Goal: Task Accomplishment & Management: Use online tool/utility

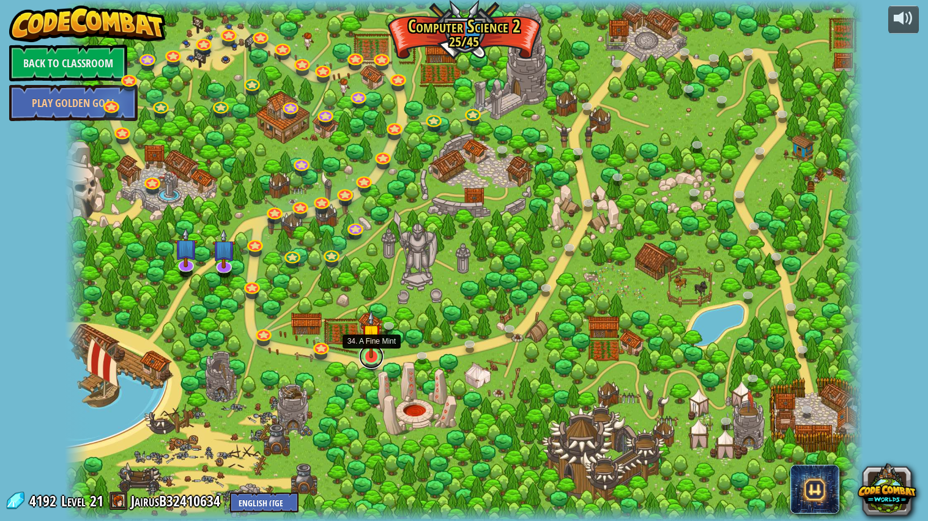
click at [371, 360] on link at bounding box center [371, 356] width 24 height 24
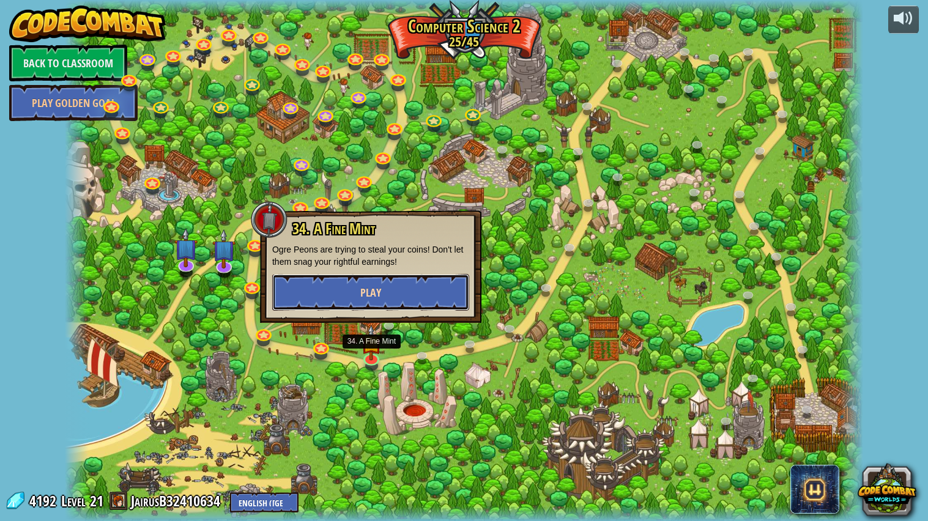
click at [405, 298] on button "Play" at bounding box center [370, 292] width 197 height 37
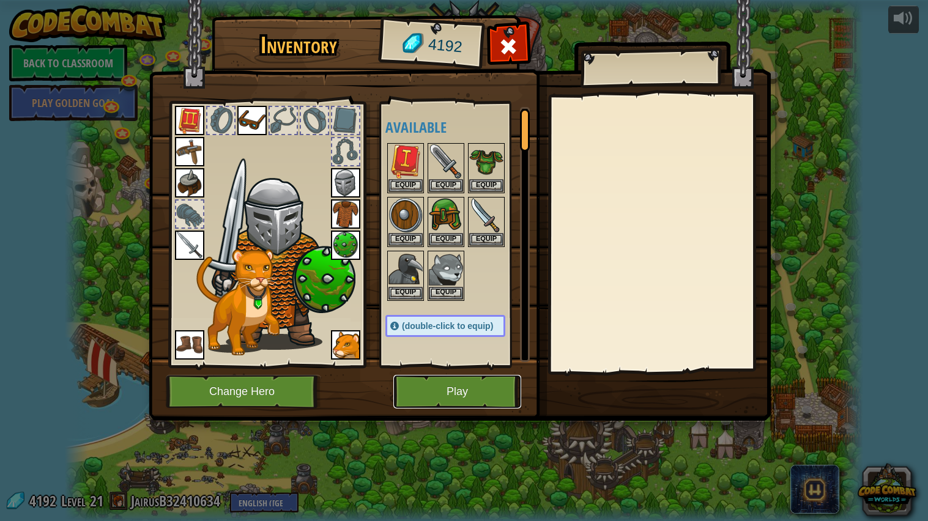
click at [422, 380] on button "Play" at bounding box center [457, 392] width 128 height 34
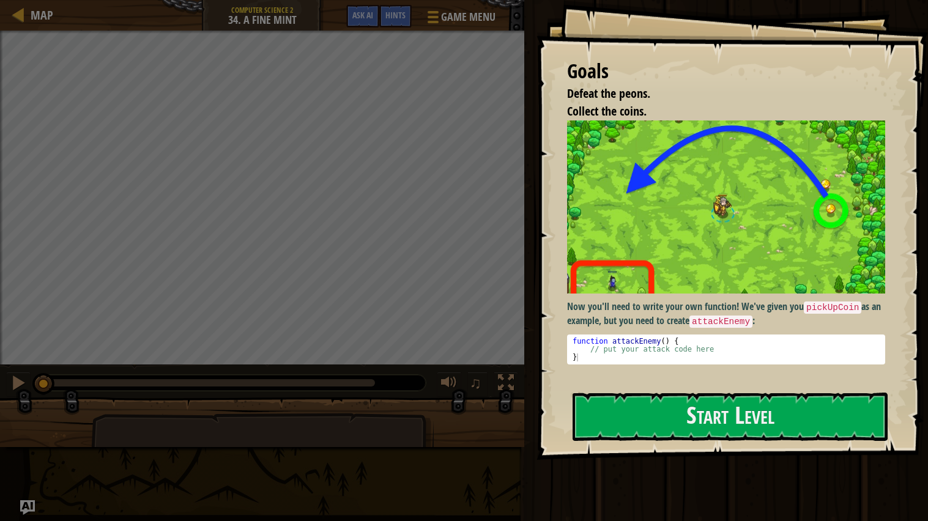
click at [634, 245] on img at bounding box center [726, 206] width 318 height 173
click at [613, 406] on button "Start Level" at bounding box center [729, 417] width 315 height 48
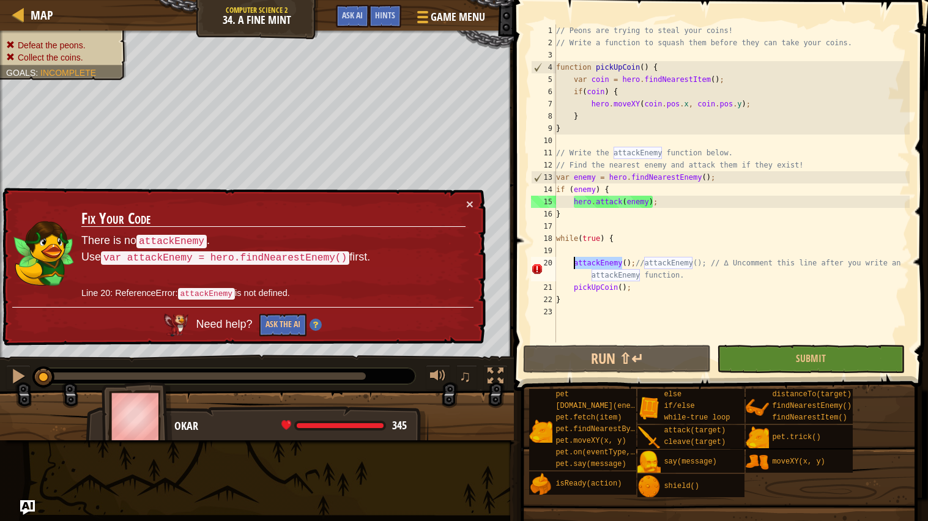
drag, startPoint x: 621, startPoint y: 264, endPoint x: 574, endPoint y: 261, distance: 47.8
click at [574, 261] on div "// Peons are trying to steal your coins! // Write a function to squash them bef…" at bounding box center [731, 195] width 356 height 342
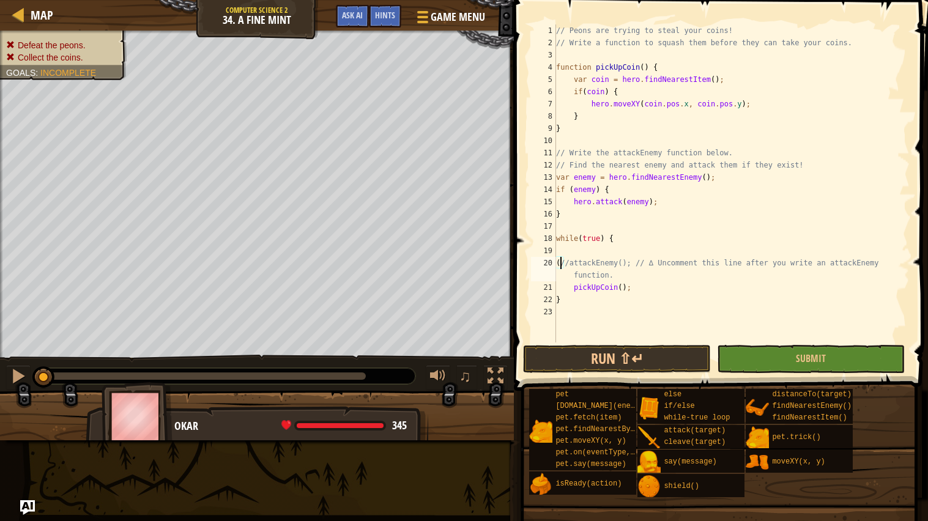
type textarea "//attackEnemy(); // ∆ Uncomment this line after you write an attackEnemy functi…"
click at [462, 12] on span "Game Menu" at bounding box center [457, 17] width 57 height 17
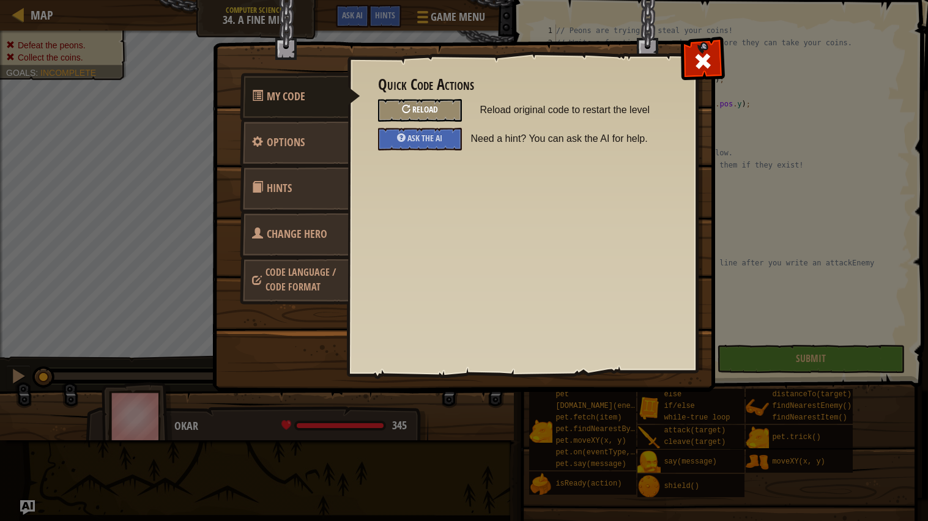
click at [445, 102] on div "Reload" at bounding box center [420, 110] width 84 height 23
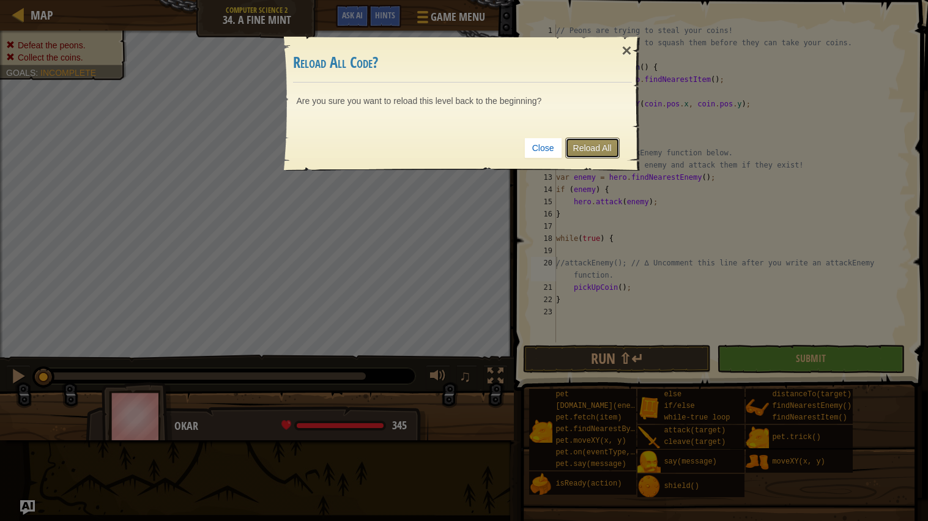
click at [580, 144] on link "Reload All" at bounding box center [592, 148] width 54 height 21
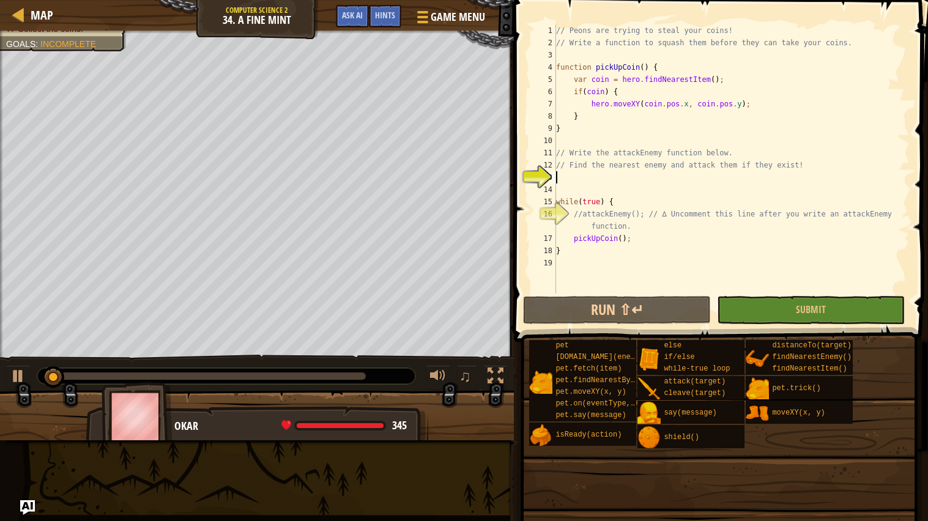
click at [594, 142] on div "// Peons are trying to steal your coins! // Write a function to squash them bef…" at bounding box center [731, 171] width 356 height 294
click at [601, 177] on div "// Peons are trying to steal your coins! // Write a function to squash them bef…" at bounding box center [731, 171] width 356 height 294
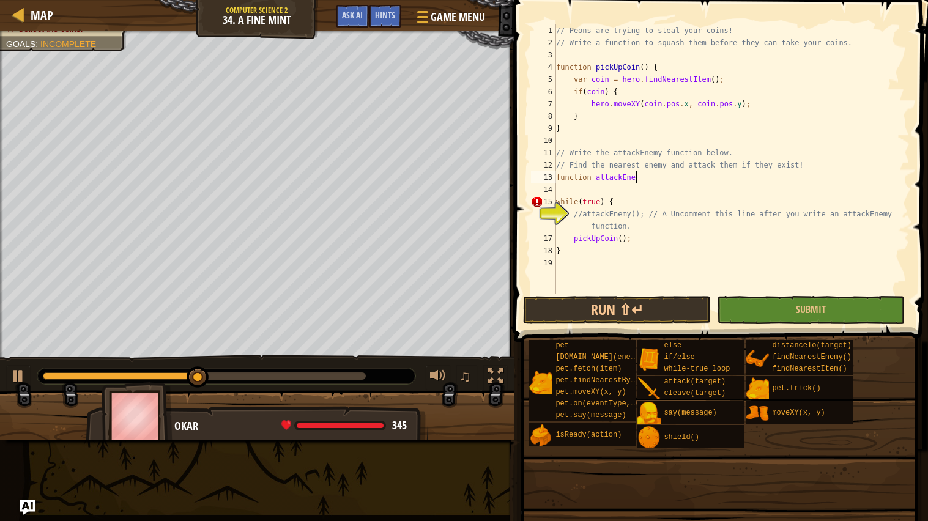
scroll to position [5, 6]
type textarea "function attackEnemy()"
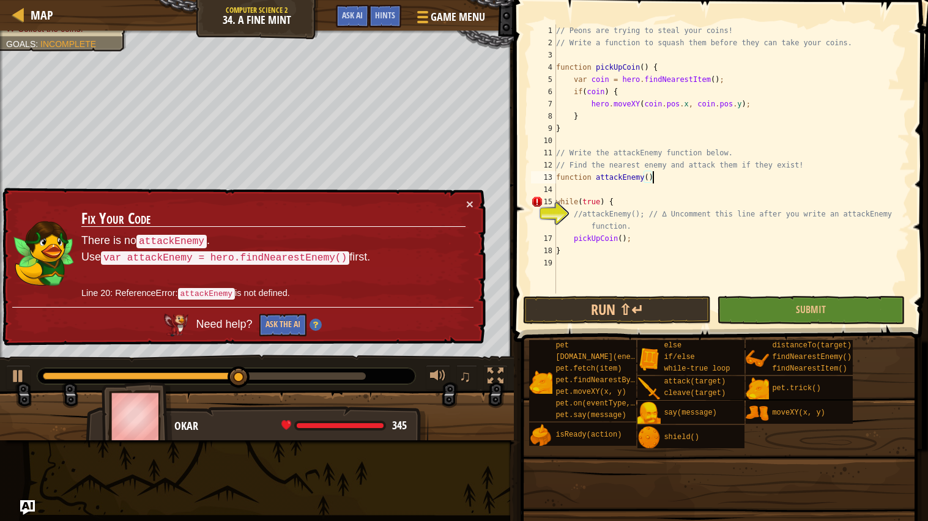
click at [689, 188] on div "// Peons are trying to steal your coins! // Write a function to squash them bef…" at bounding box center [731, 171] width 356 height 294
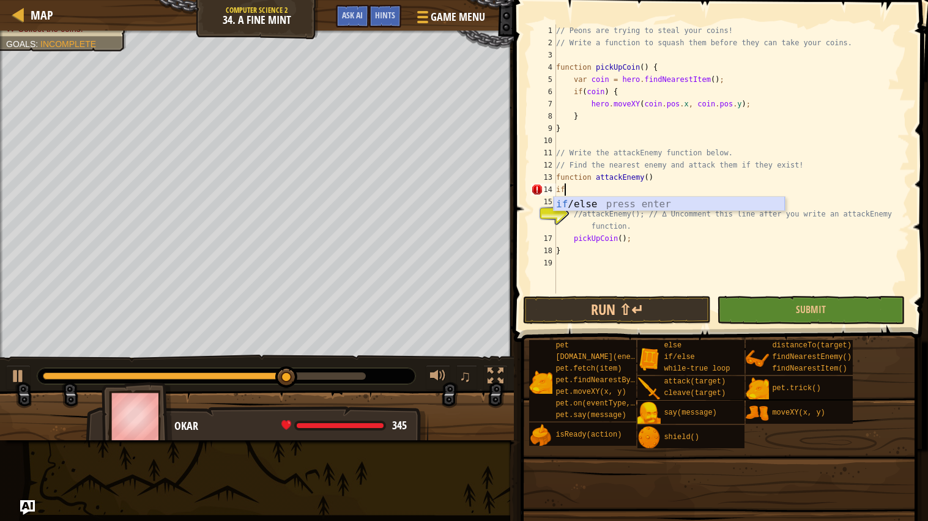
click at [647, 206] on div "if /else press enter" at bounding box center [668, 219] width 231 height 44
type textarea "if (enemy) {"
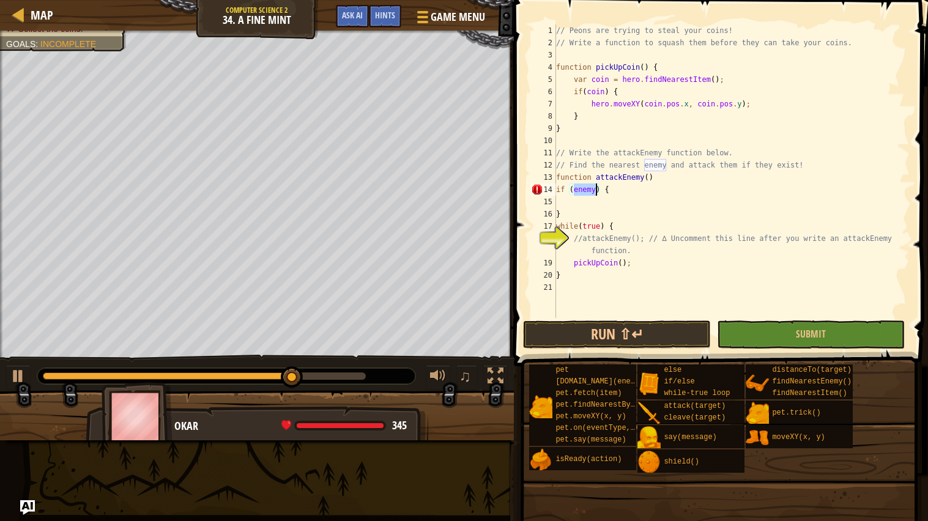
click at [583, 200] on div "// Peons are trying to steal your coins! // Write a function to squash them bef…" at bounding box center [731, 183] width 356 height 318
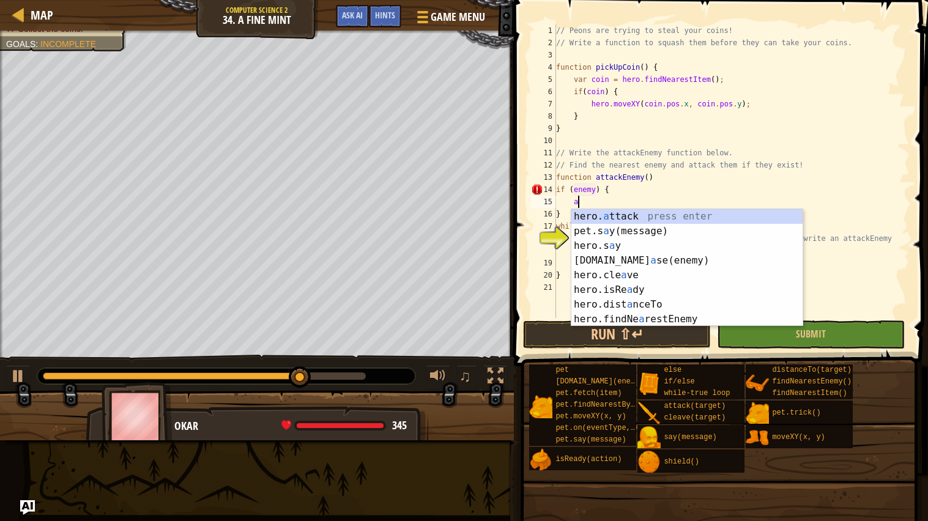
scroll to position [5, 1]
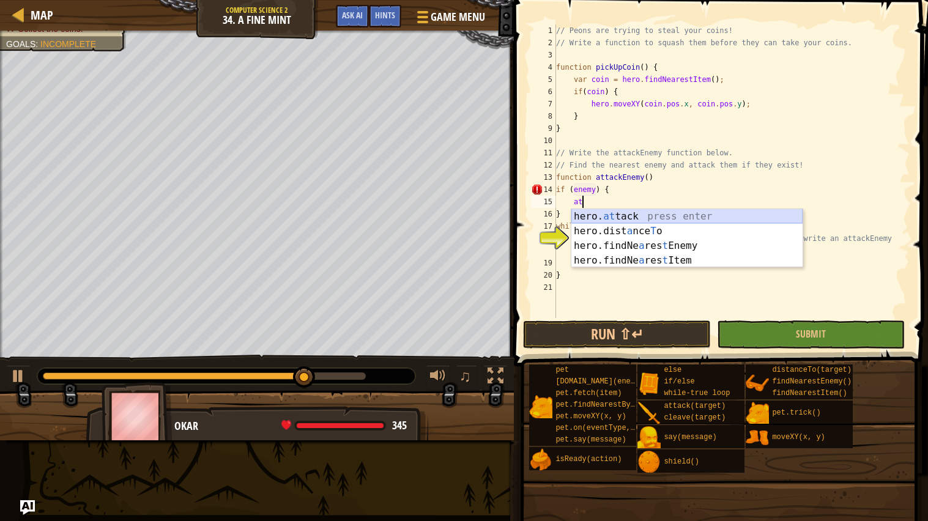
click at [612, 212] on div "hero. at tack press enter hero.dist a nce T o press enter hero.findNe a res t E…" at bounding box center [686, 253] width 231 height 88
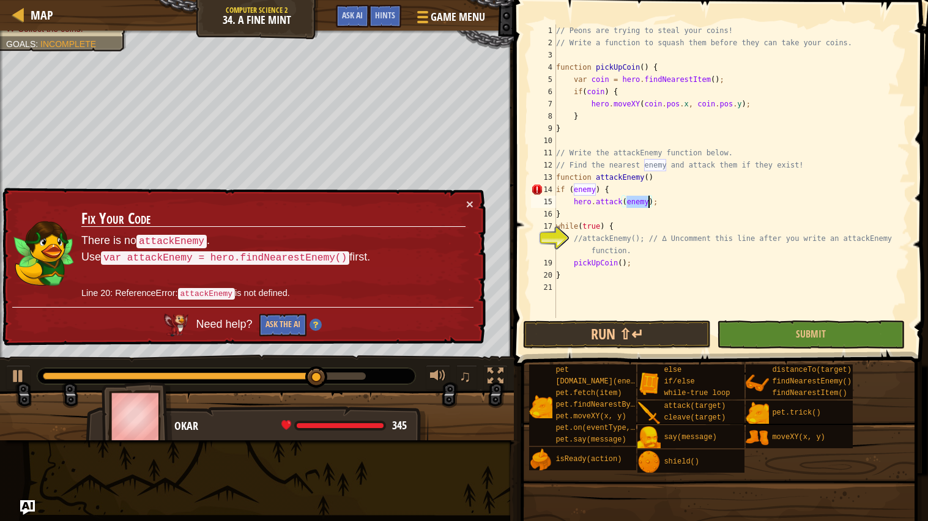
click at [645, 221] on div "// Peons are trying to steal your coins! // Write a function to squash them bef…" at bounding box center [731, 183] width 356 height 318
type textarea "while(true) {"
click at [462, 25] on button "Game Menu" at bounding box center [449, 19] width 89 height 30
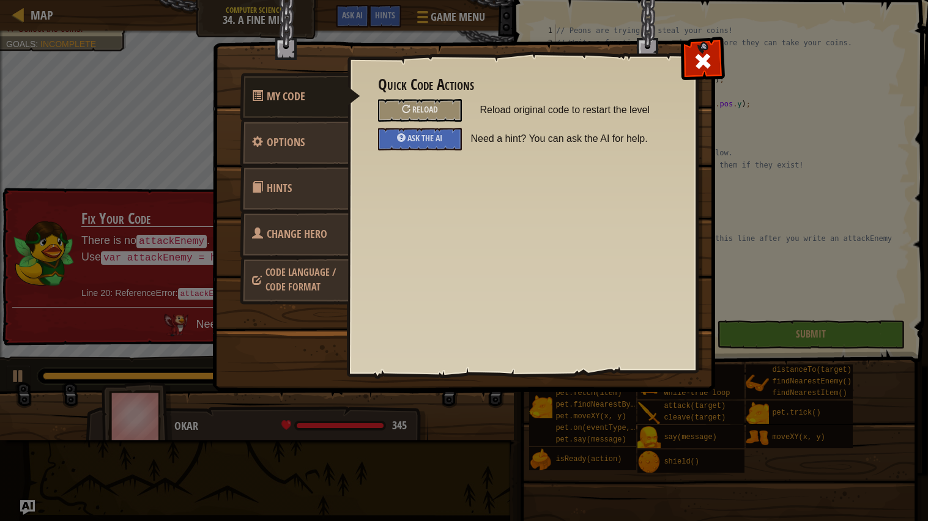
click at [464, 109] on div "Reload" at bounding box center [420, 110] width 102 height 23
click at [437, 109] on span "Reload" at bounding box center [425, 109] width 26 height 12
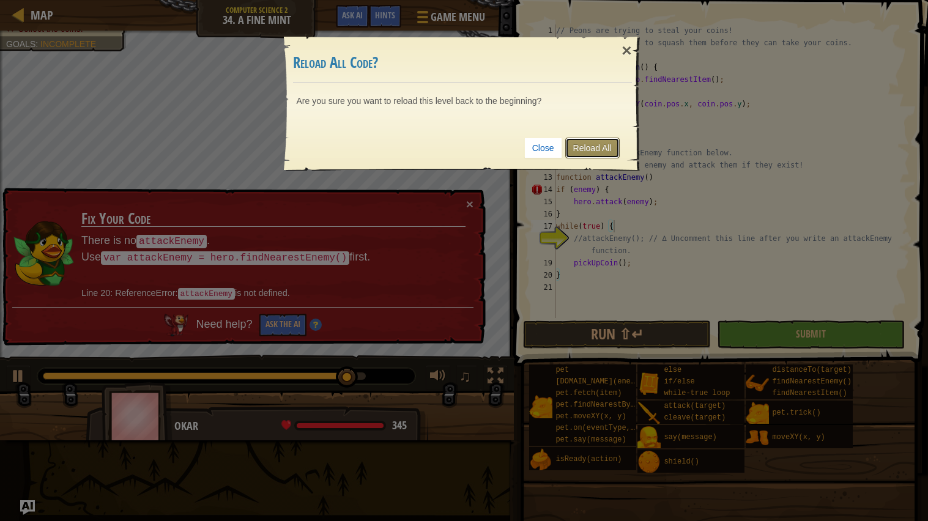
click at [576, 155] on link "Reload All" at bounding box center [592, 148] width 54 height 21
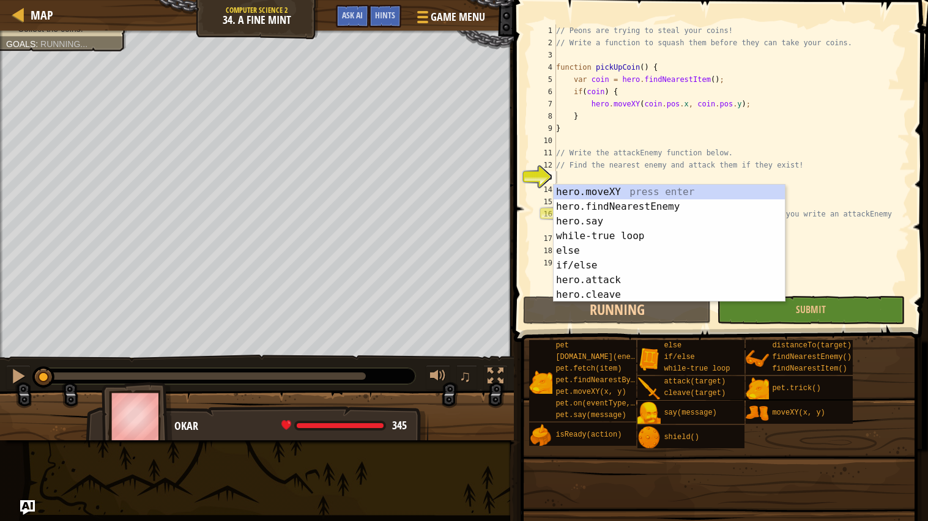
scroll to position [5, 0]
click at [596, 317] on button "Run ⇧↵" at bounding box center [617, 310] width 188 height 28
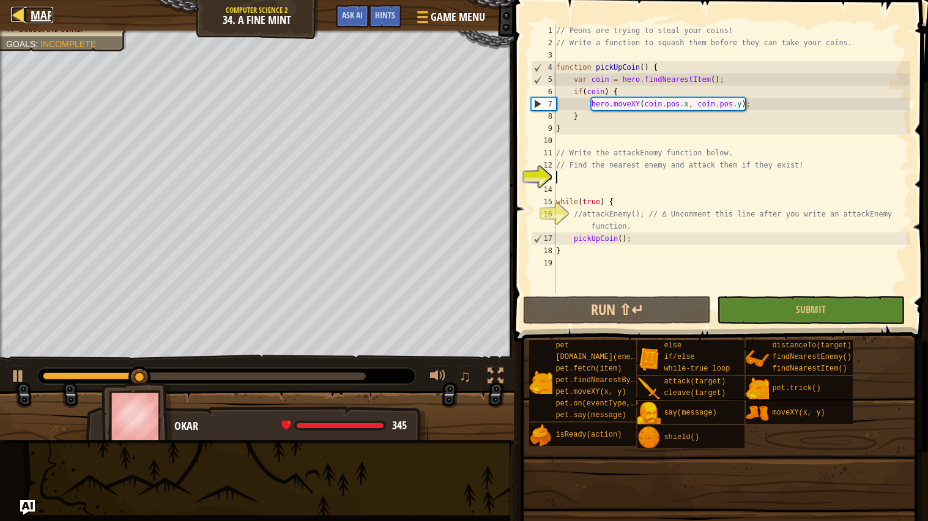
click at [26, 22] on div at bounding box center [18, 14] width 15 height 15
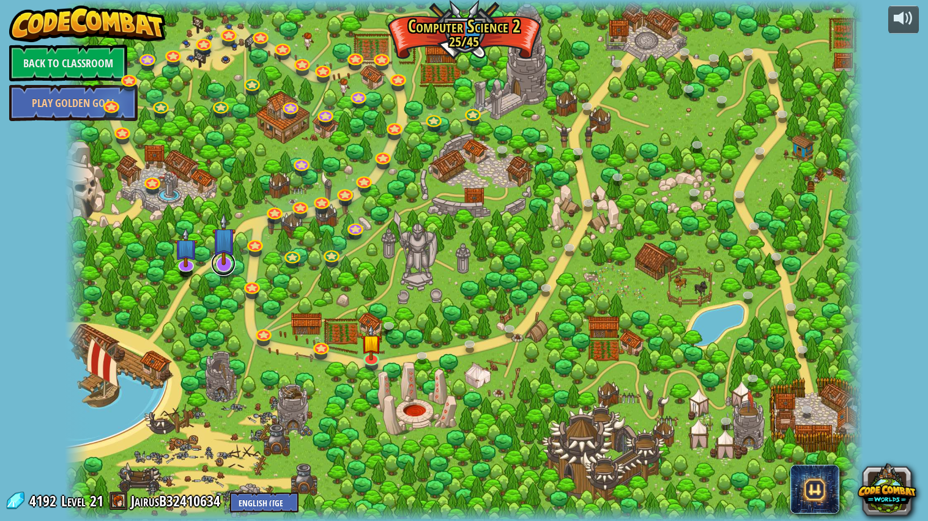
click at [229, 273] on link at bounding box center [223, 263] width 24 height 24
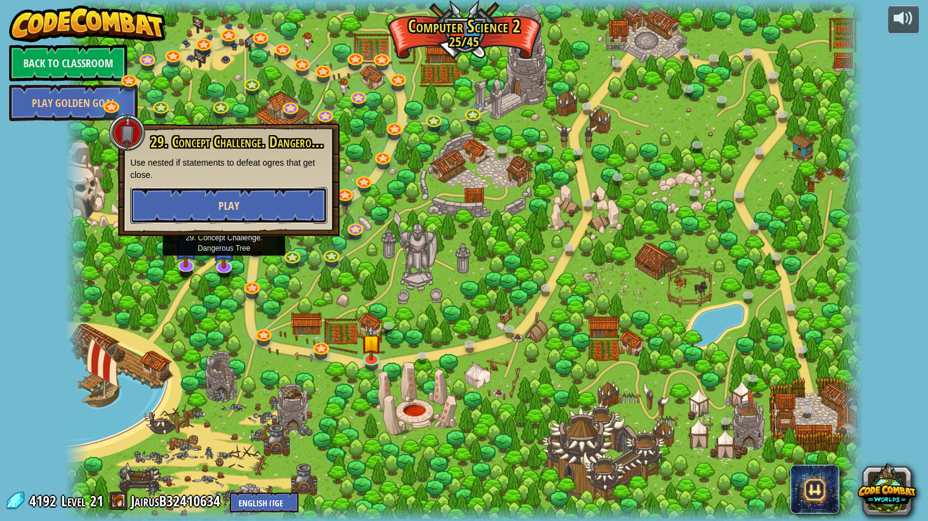
click at [229, 209] on span "Play" at bounding box center [228, 205] width 21 height 15
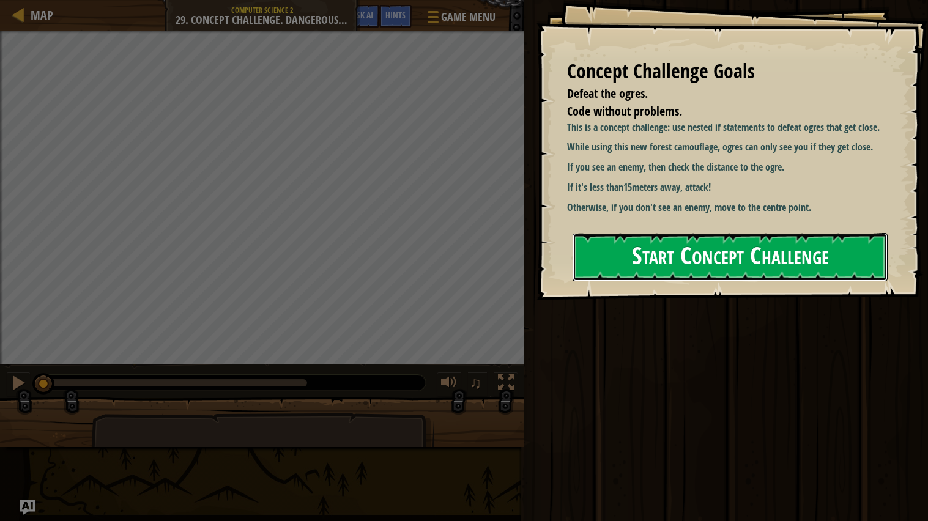
click at [651, 233] on button "Start Concept Challenge" at bounding box center [729, 257] width 315 height 48
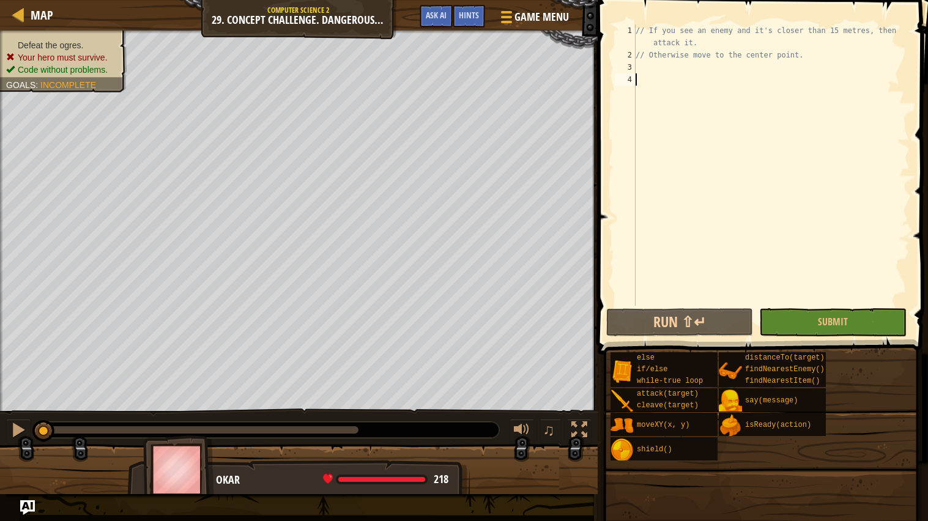
click at [663, 64] on div "// If you see an enemy and it's closer than 15 metres, then attack it. // Other…" at bounding box center [771, 183] width 276 height 318
type textarea "v"
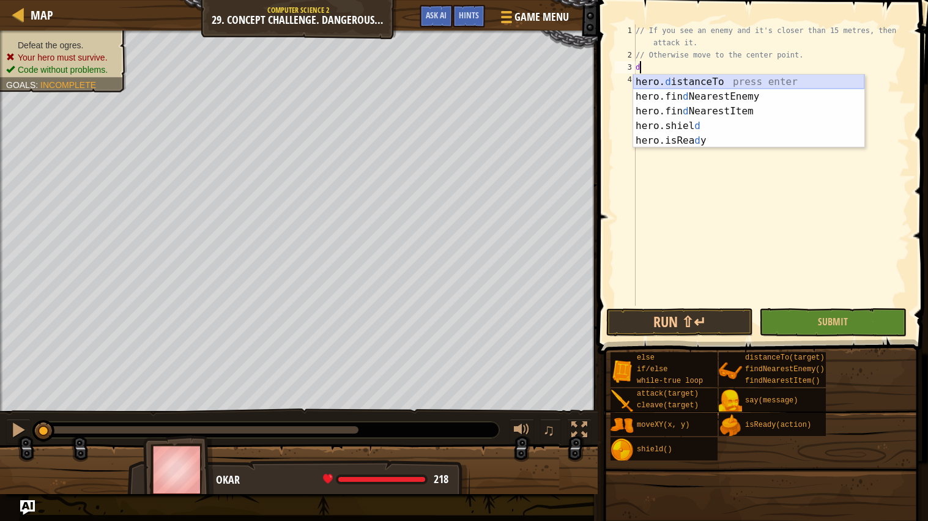
click at [673, 79] on div "hero. d istanceTo press enter hero.fin d NearestEnemy press enter hero.fin d Ne…" at bounding box center [748, 126] width 231 height 103
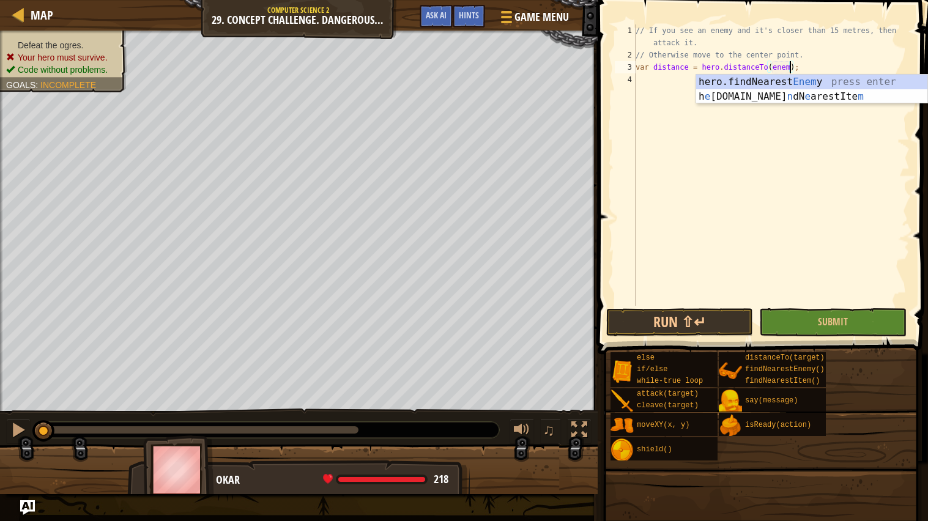
type textarea "var distance = hero.distanceTo(enemy);"
click at [668, 82] on div "// If you see an enemy and it's closer than 15 metres, then attack it. // Other…" at bounding box center [771, 183] width 276 height 318
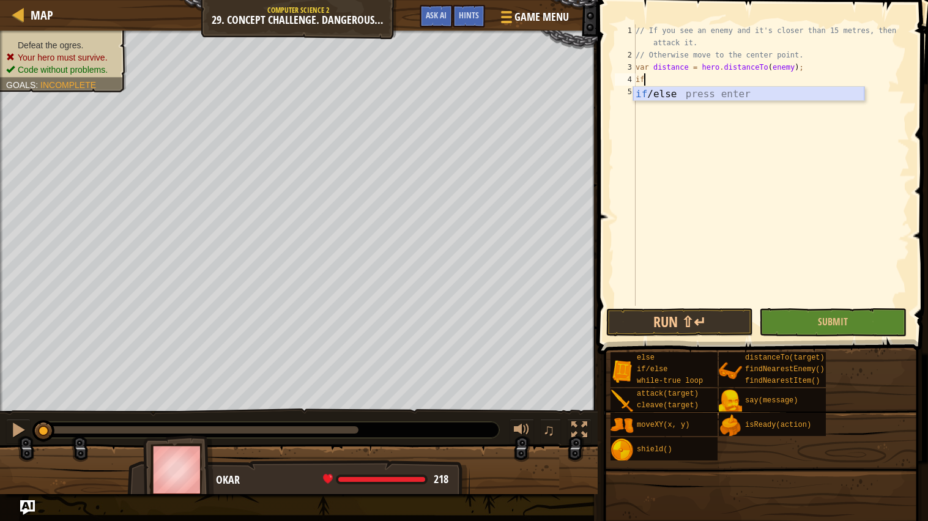
click at [670, 90] on div "if /else press enter" at bounding box center [748, 109] width 231 height 44
type textarea "if (distance <15) {"
click at [653, 94] on div "// If you see an enemy and it's closer than 15 metres, then attack it. // Other…" at bounding box center [771, 183] width 276 height 318
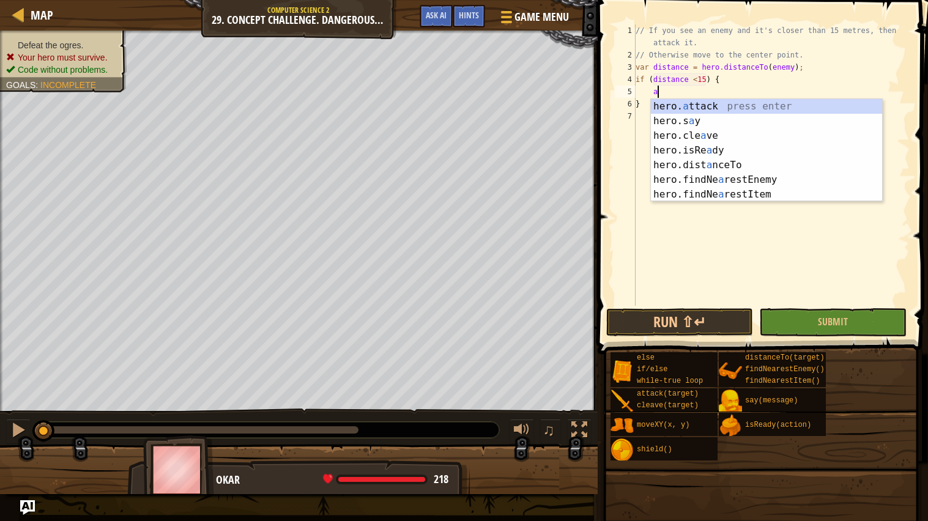
scroll to position [5, 1]
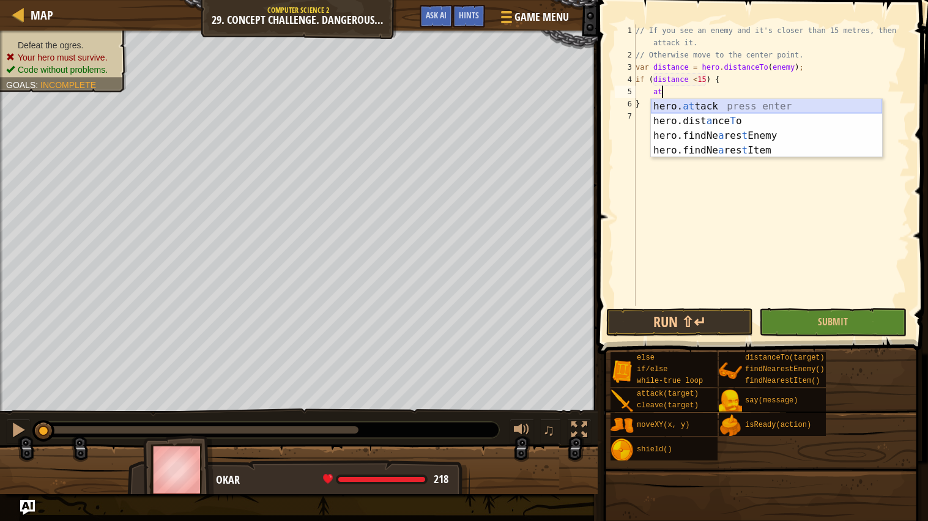
click at [675, 104] on div "hero. at tack press enter hero.dist a nce T o press enter hero.findNe a res t E…" at bounding box center [766, 143] width 231 height 88
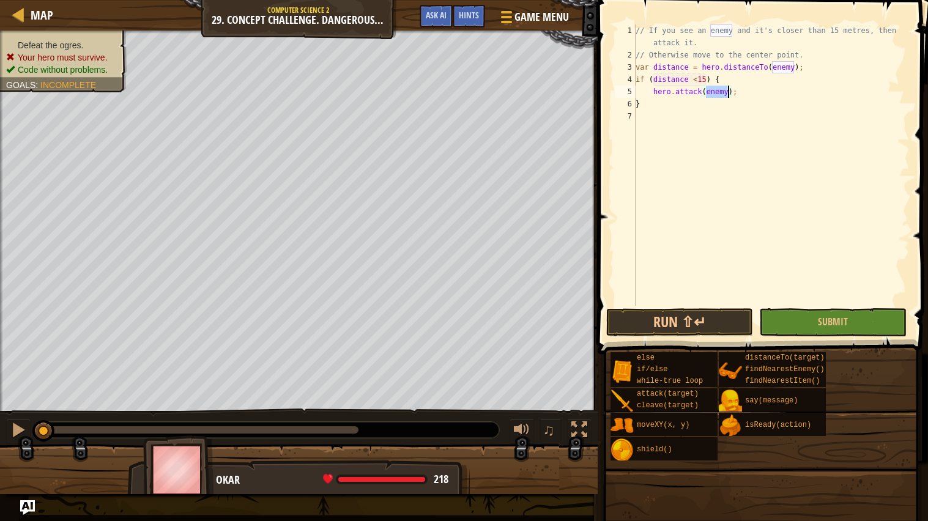
click at [637, 65] on div "// If you see an enemy and it's closer than 15 metres, then attack it. // Other…" at bounding box center [771, 183] width 276 height 318
type textarea "var distance = hero.distanceTo(enemy);"
type textarea "wh"
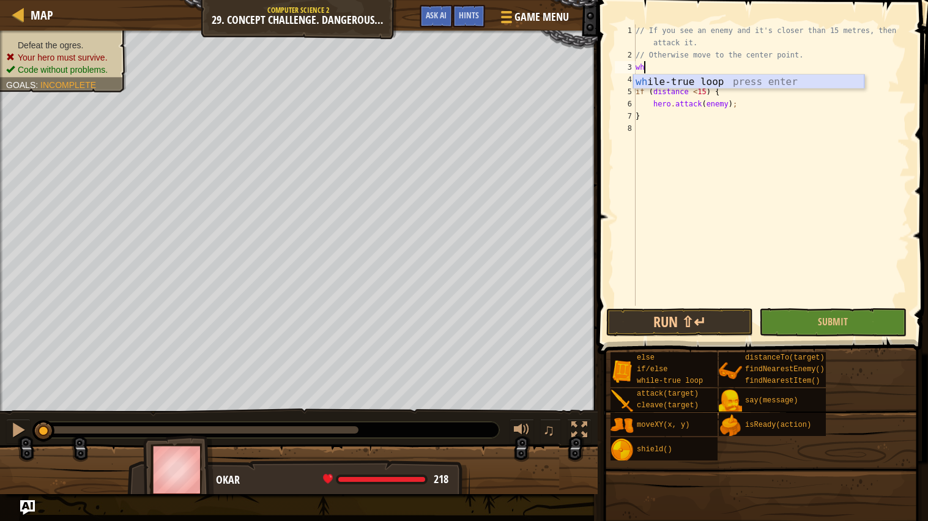
click at [689, 84] on div "wh ile-true loop press enter" at bounding box center [748, 97] width 231 height 44
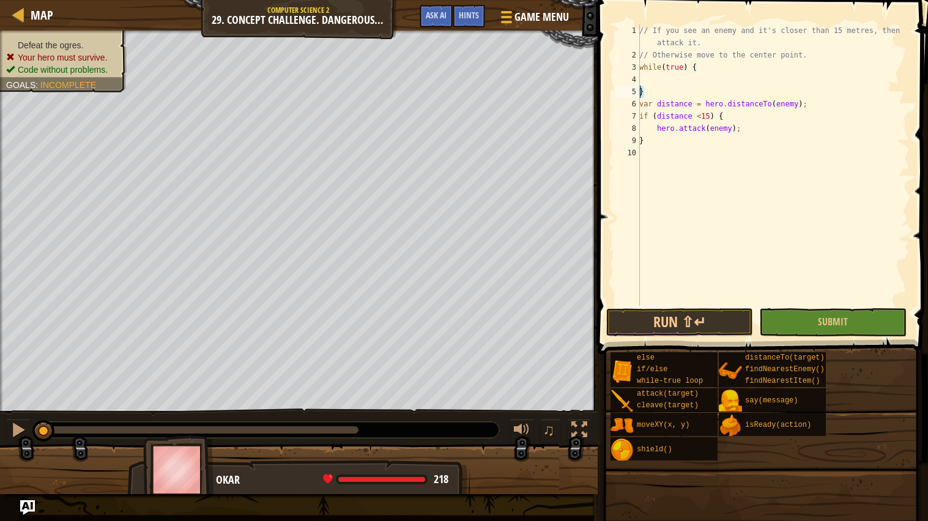
drag, startPoint x: 646, startPoint y: 90, endPoint x: 640, endPoint y: 92, distance: 7.2
click at [640, 92] on div "// If you see an enemy and it's closer than 15 metres, then attack it. // Other…" at bounding box center [773, 183] width 273 height 318
type textarea "}"
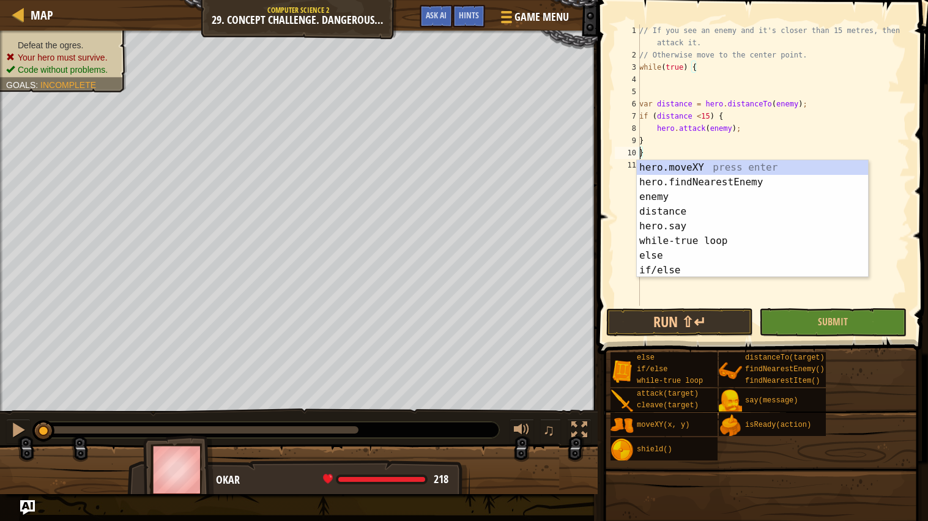
click at [747, 131] on div "// If you see an enemy and it's closer than 15 metres, then attack it. // Other…" at bounding box center [773, 183] width 273 height 318
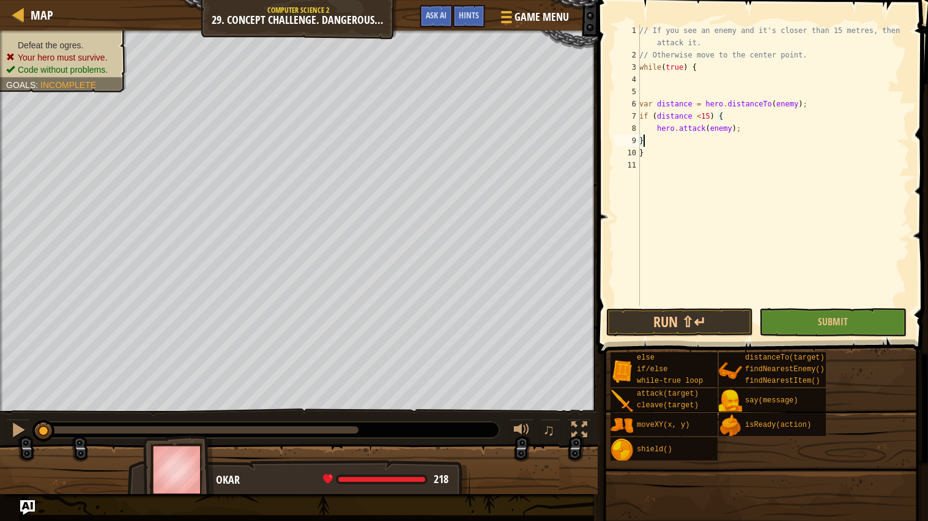
click at [648, 140] on div "// If you see an enemy and it's closer than 15 metres, then attack it. // Other…" at bounding box center [773, 183] width 273 height 318
type textarea "}"
click at [650, 151] on div "// If you see an enemy and it's closer than 15 metres, then attack it. // Other…" at bounding box center [773, 183] width 273 height 318
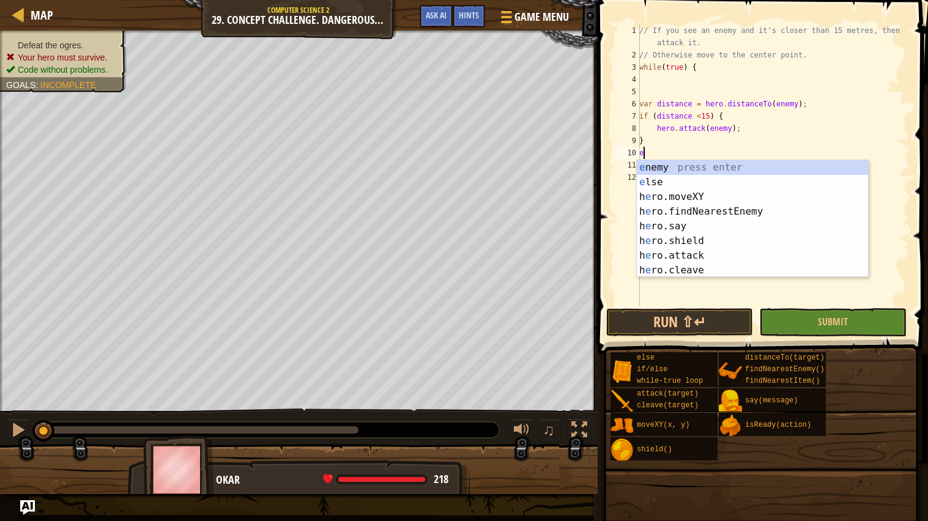
type textarea "el"
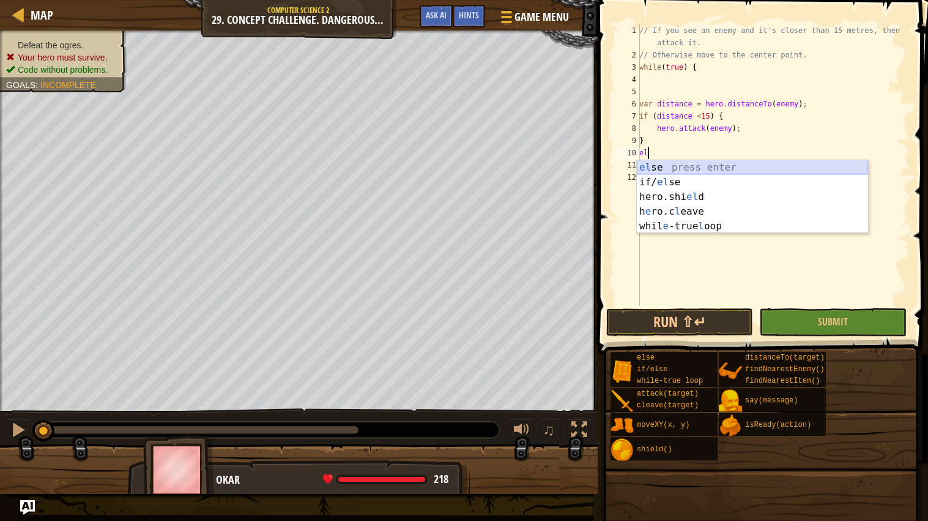
click at [657, 166] on div "el se press enter if/ el se press enter hero.shi el d press enter h e ro.c l ea…" at bounding box center [752, 211] width 231 height 103
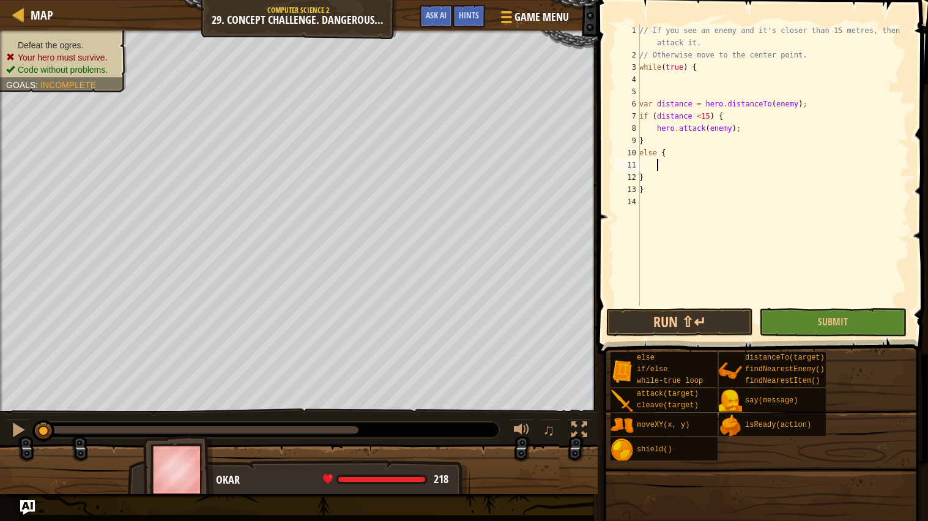
click at [651, 166] on div "// If you see an enemy and it's closer than 15 metres, then attack it. // Other…" at bounding box center [773, 183] width 273 height 318
type textarea ","
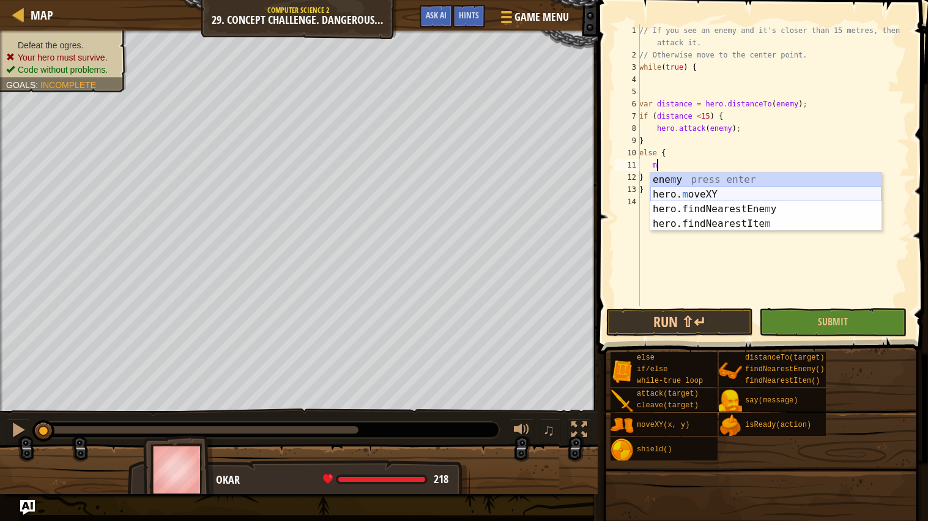
click at [692, 191] on div "ene m y press enter hero. m oveXY press enter hero.findNearestEne m y press ent…" at bounding box center [765, 216] width 231 height 88
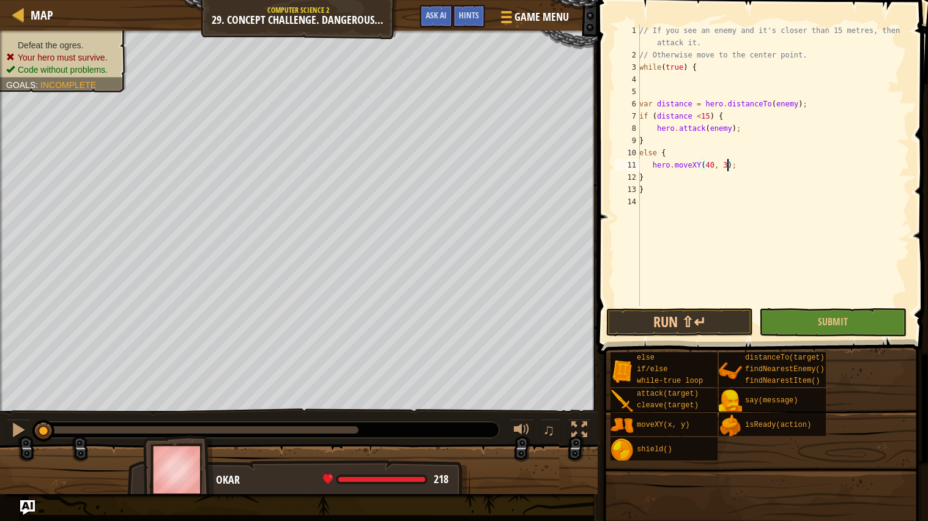
scroll to position [5, 8]
type textarea "hero.moveXY(40, 34);"
click at [680, 324] on button "Run ⇧↵" at bounding box center [679, 322] width 147 height 28
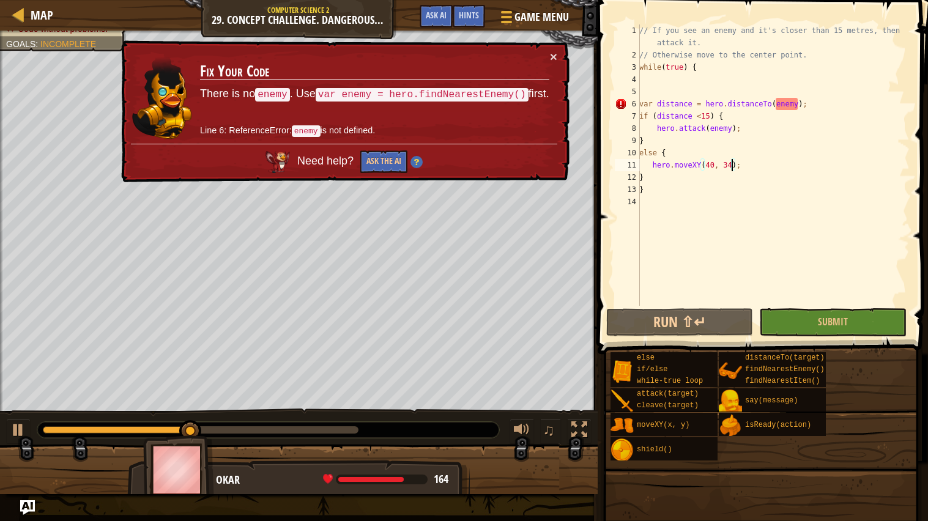
click at [643, 94] on div "// If you see an enemy and it's closer than 15 metres, then attack it. // Other…" at bounding box center [773, 183] width 273 height 318
click at [648, 90] on div "// If you see an enemy and it's closer than 15 metres, then attack it. // Other…" at bounding box center [773, 183] width 273 height 318
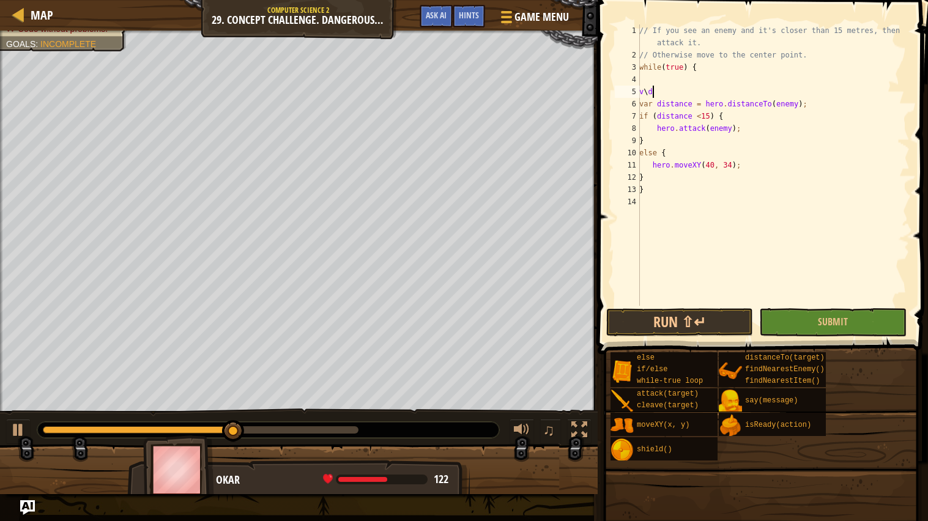
type textarea "v"
type textarea "f"
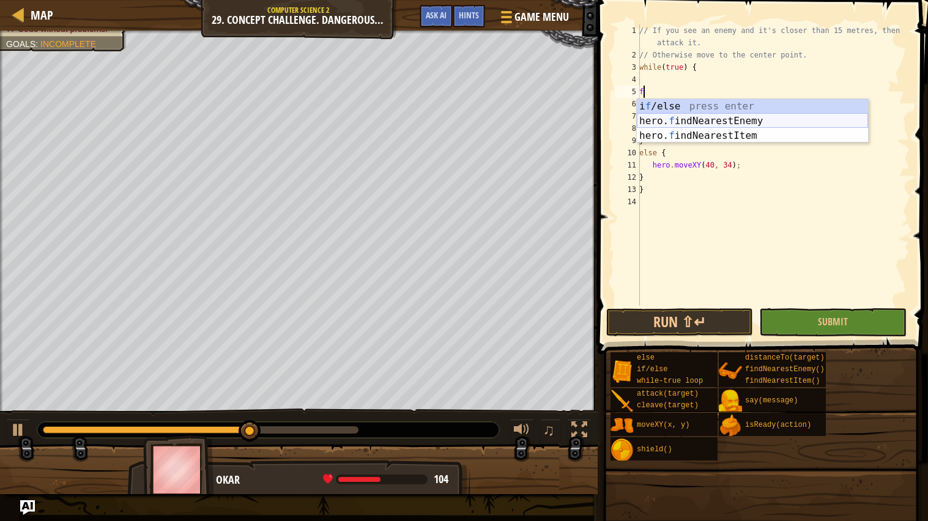
click at [675, 119] on div "i f /else press enter hero. f indNearestEnemy press enter hero. f indNearestIte…" at bounding box center [752, 135] width 231 height 73
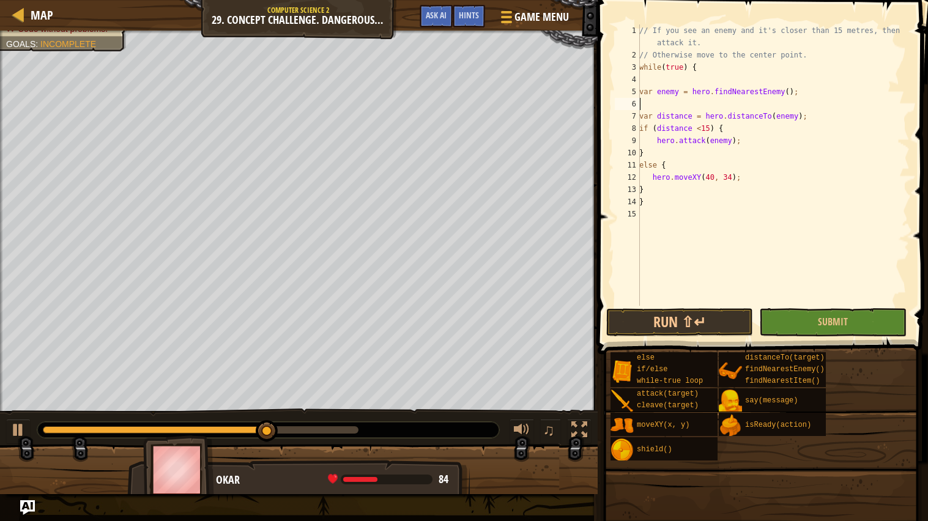
click at [657, 106] on div "// If you see an enemy and it's closer than 15 metres, then attack it. // Other…" at bounding box center [773, 183] width 273 height 318
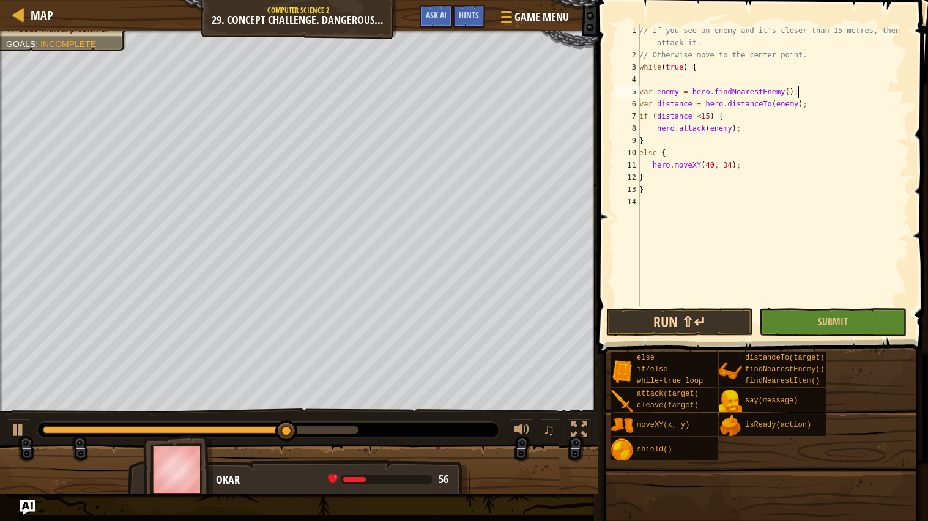
type textarea "var enemy = hero.findNearestEnemy();"
click at [685, 322] on button "Run ⇧↵" at bounding box center [679, 322] width 147 height 28
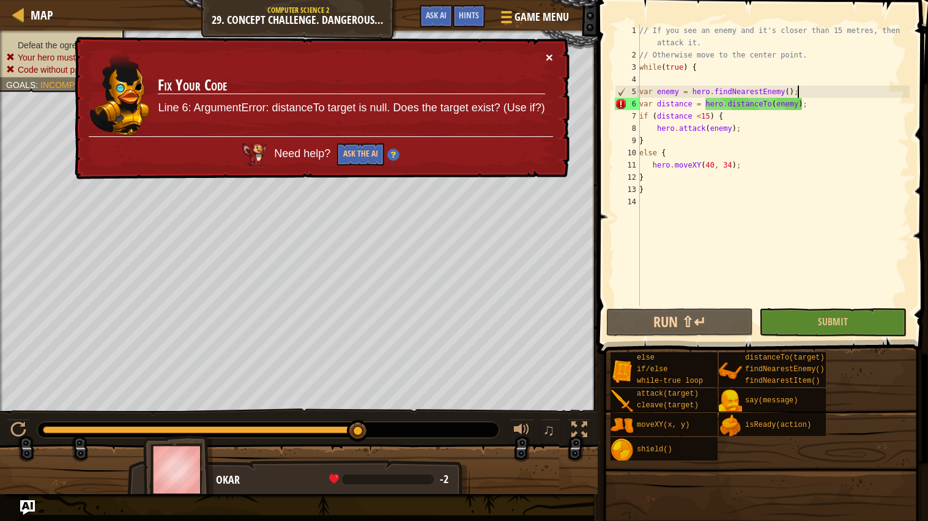
click at [551, 56] on button "×" at bounding box center [549, 57] width 7 height 13
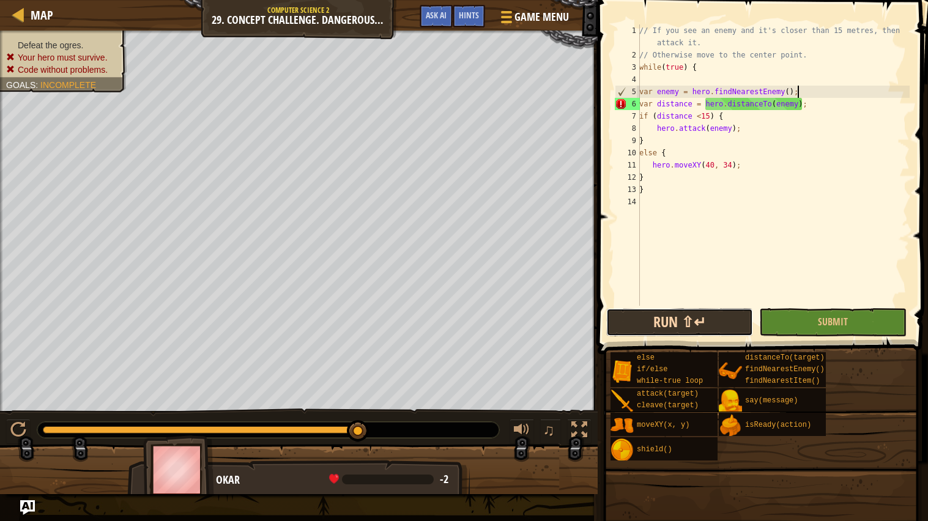
click at [665, 316] on button "Run ⇧↵" at bounding box center [679, 322] width 147 height 28
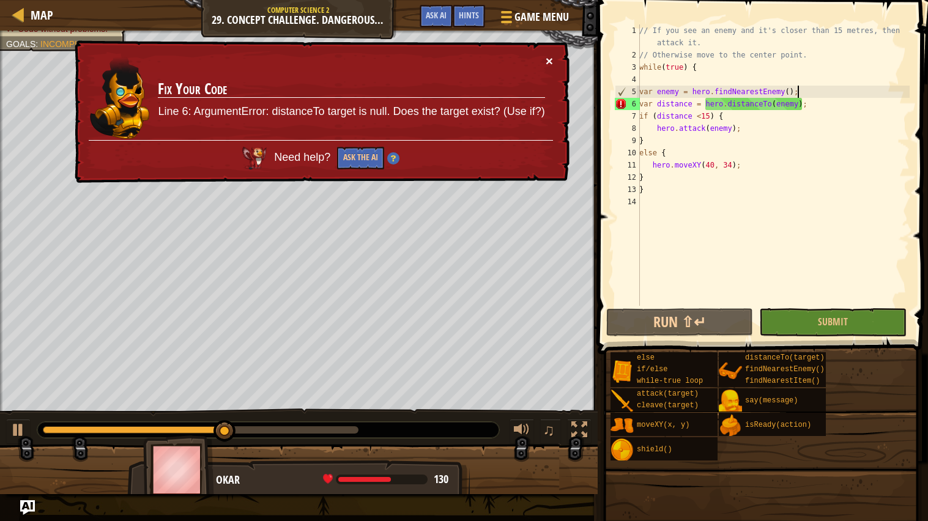
click at [549, 54] on button "×" at bounding box center [549, 60] width 7 height 13
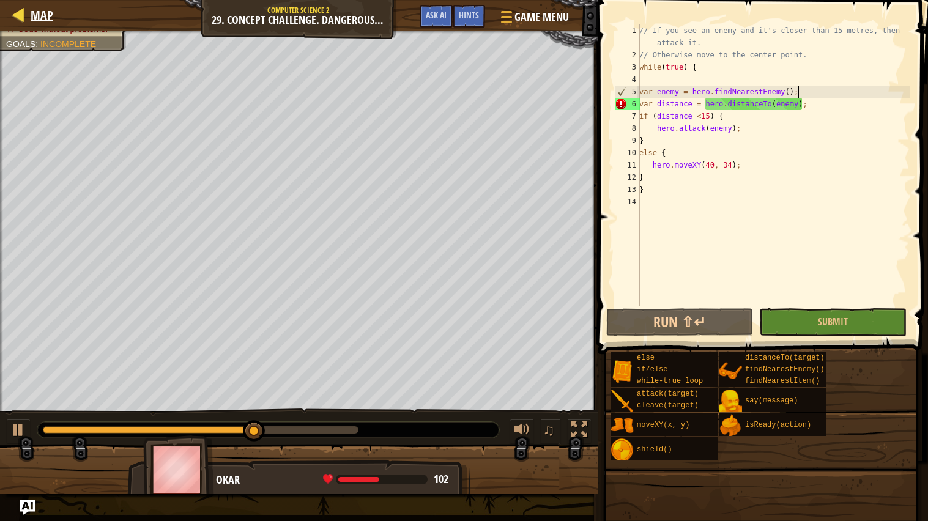
click at [50, 27] on div "Map" at bounding box center [38, 15] width 29 height 31
